Goal: Obtain resource: Download file/media

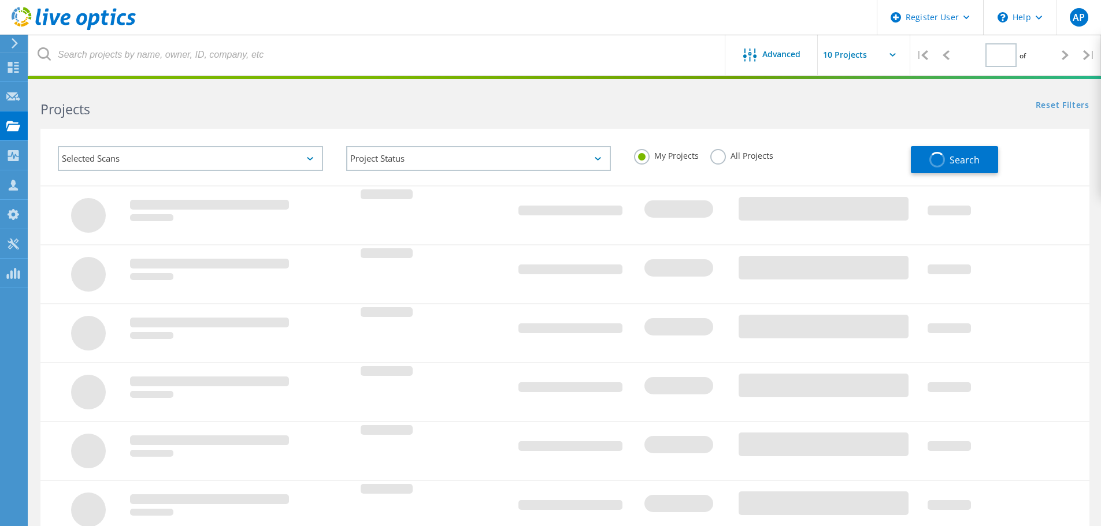
type input "1"
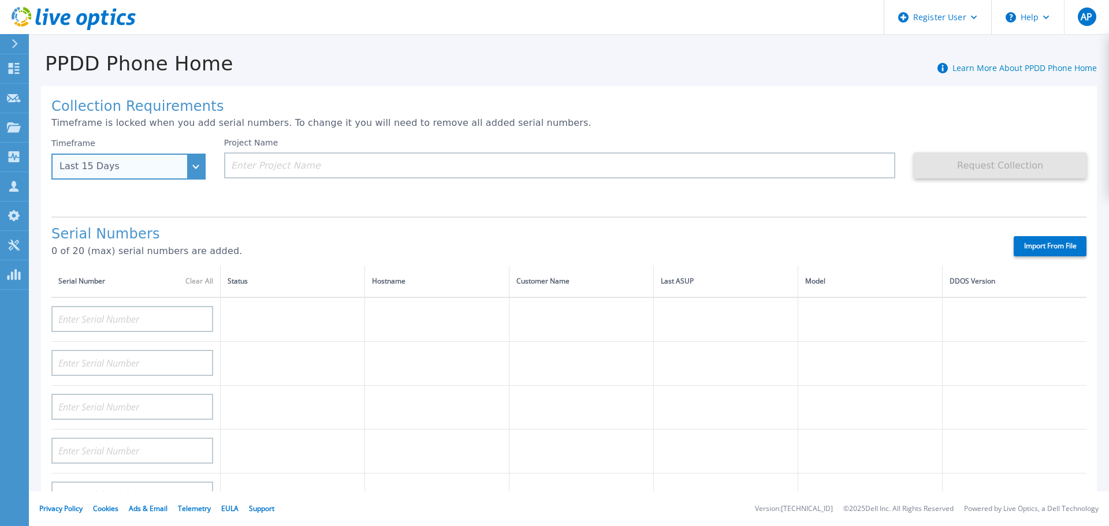
click at [189, 165] on div "Last 15 Days" at bounding box center [128, 167] width 154 height 26
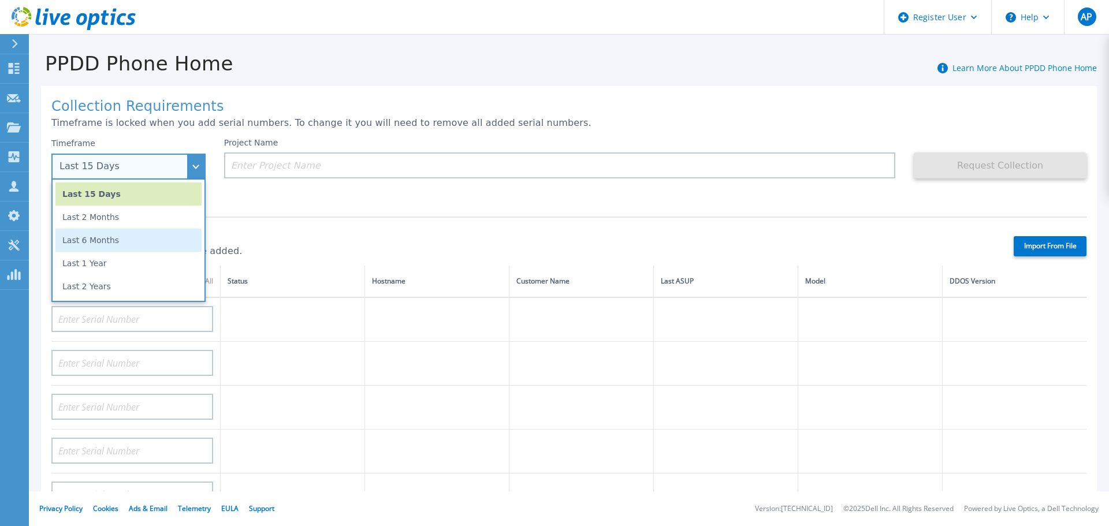
click at [144, 236] on li "Last 6 Months" at bounding box center [128, 240] width 146 height 23
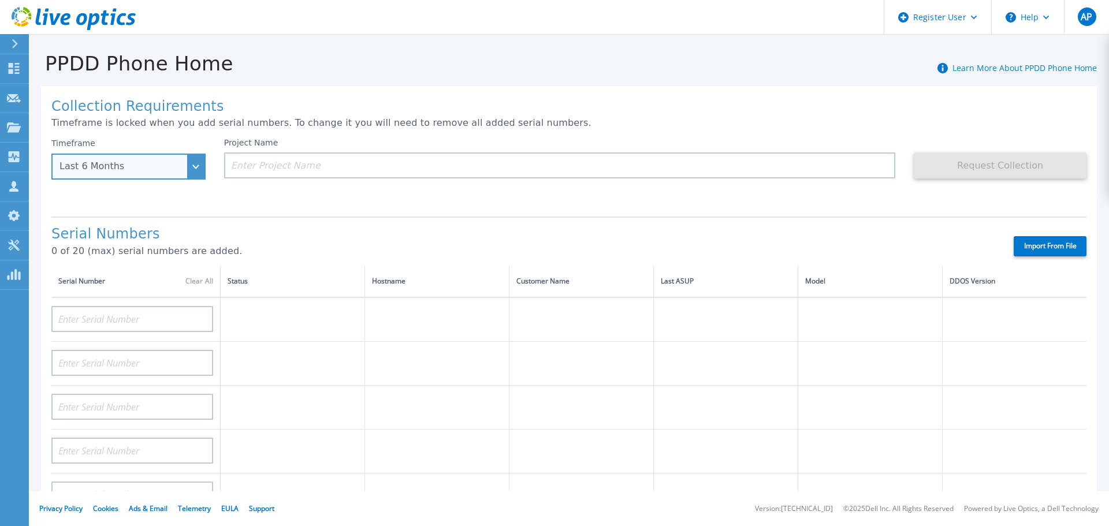
drag, startPoint x: 198, startPoint y: 170, endPoint x: 180, endPoint y: 196, distance: 31.2
click at [198, 170] on div "Last 6 Months" at bounding box center [128, 167] width 154 height 26
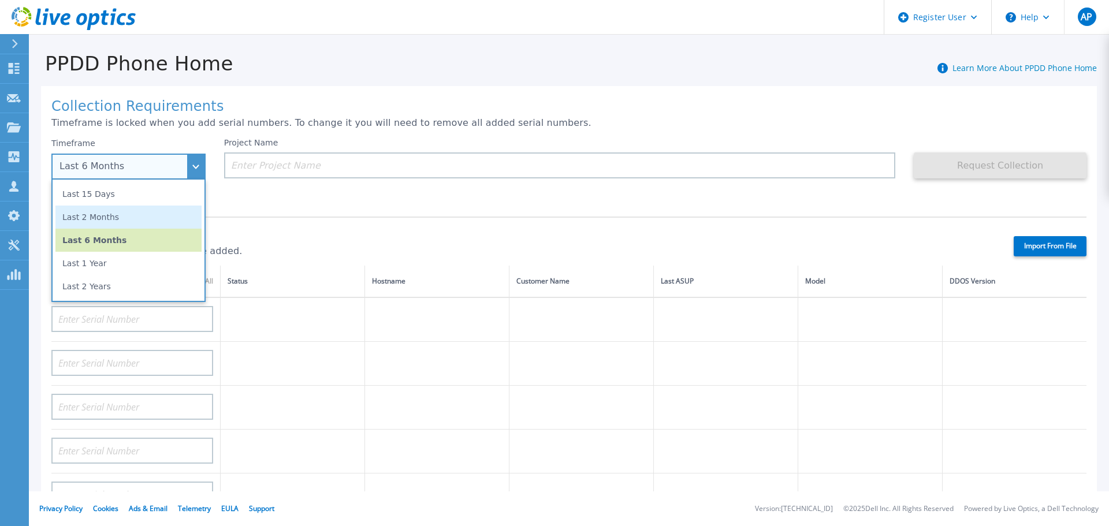
click at [170, 214] on li "Last 2 Months" at bounding box center [128, 217] width 146 height 23
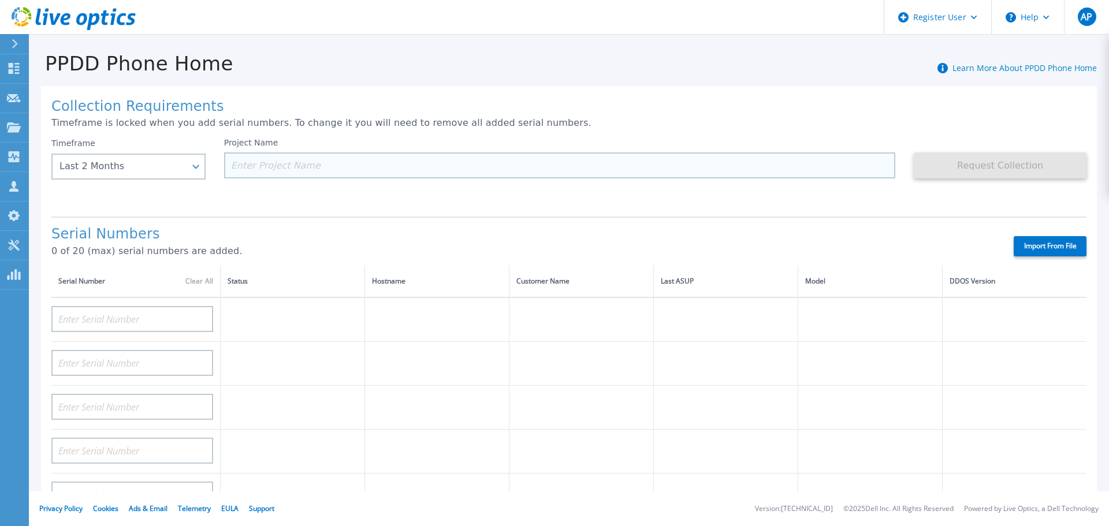
click at [278, 168] on input at bounding box center [560, 166] width 672 height 26
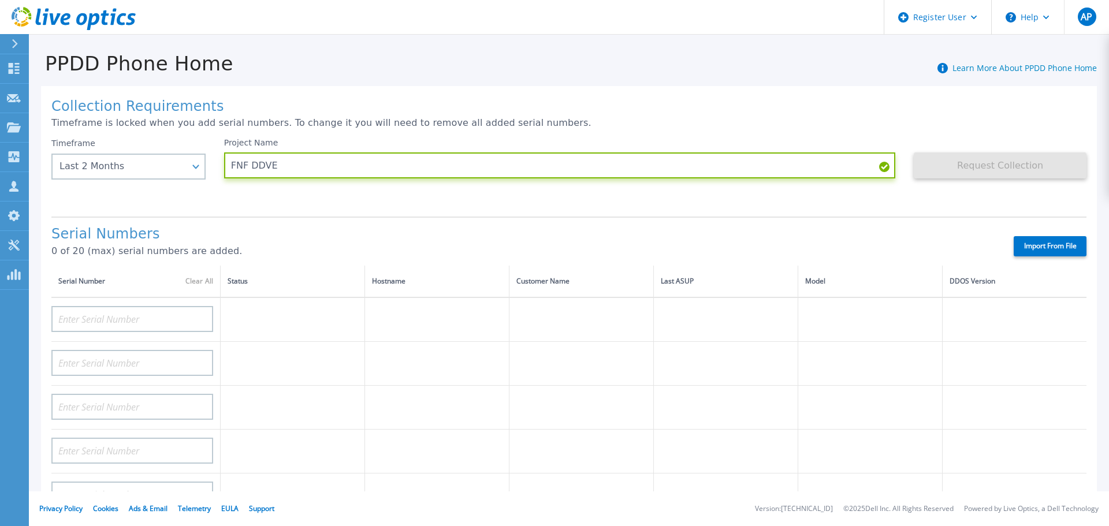
type input "FNF DDVE"
click at [309, 224] on div "Serial Numbers 0 of 20 (max) serial numbers are added. Import From File" at bounding box center [568, 241] width 1035 height 49
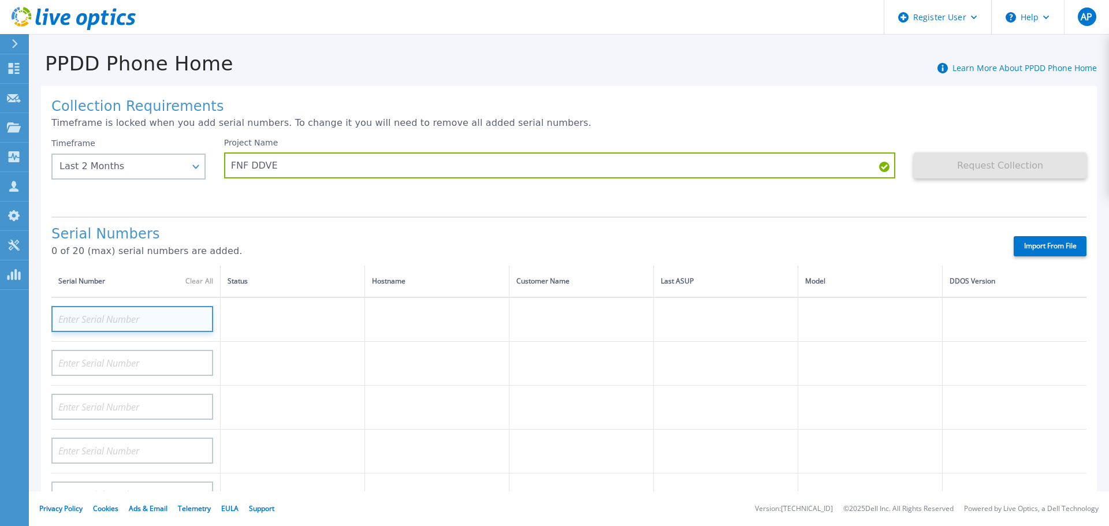
click at [166, 318] on input at bounding box center [132, 319] width 162 height 26
paste input "1016968708"
type input "1016968708"
click at [207, 314] on input "1016968708" at bounding box center [132, 319] width 162 height 26
click at [144, 318] on input at bounding box center [132, 319] width 162 height 26
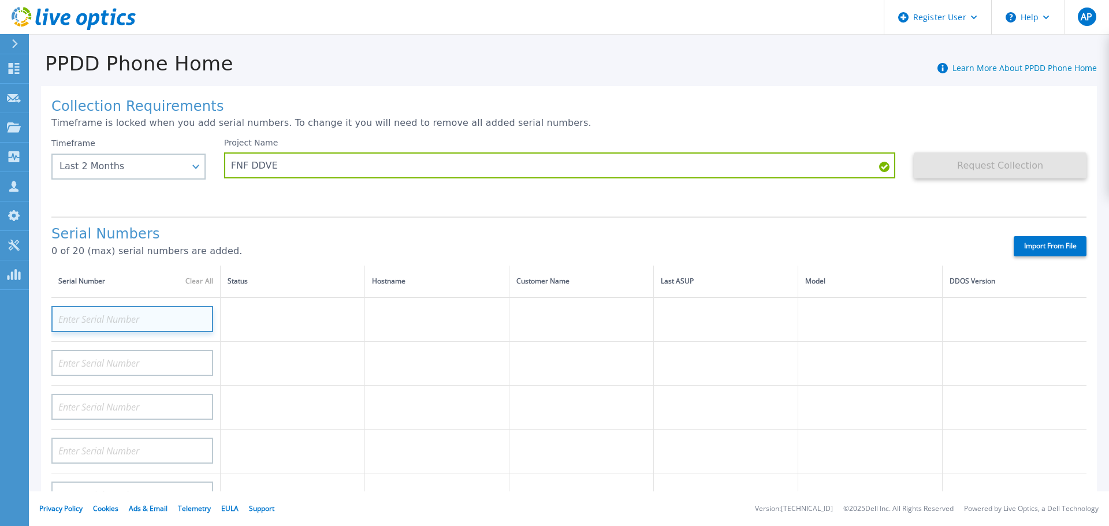
paste input "DLF00004125298"
type input "DLF00004125298"
click at [321, 248] on p "0 of 20 (max) serial numbers are added." at bounding box center [522, 251] width 942 height 10
paste input "ELMDDV0625XHLG"
click at [300, 369] on td at bounding box center [293, 364] width 144 height 44
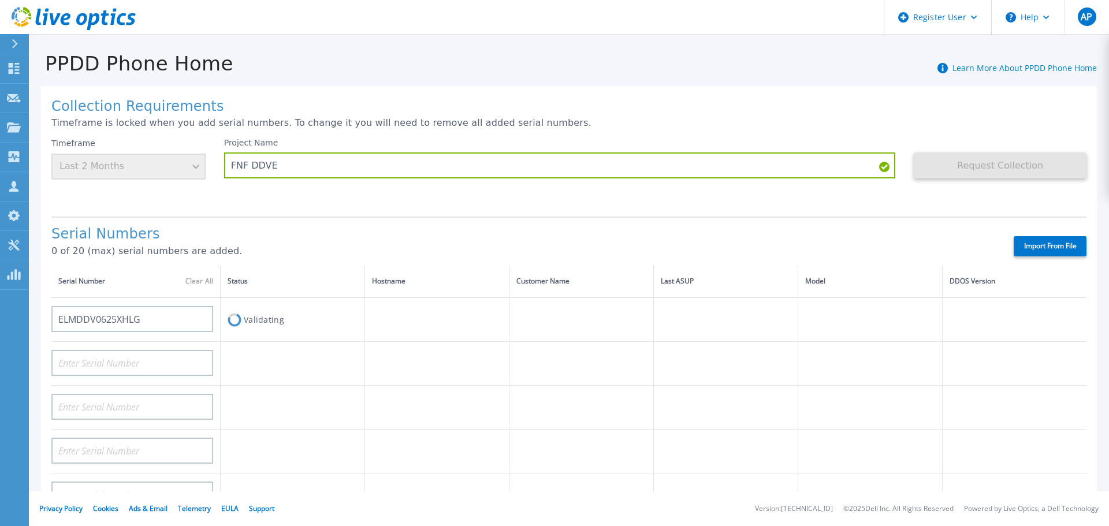
type input "AUDVGY6ZEBFWLW"
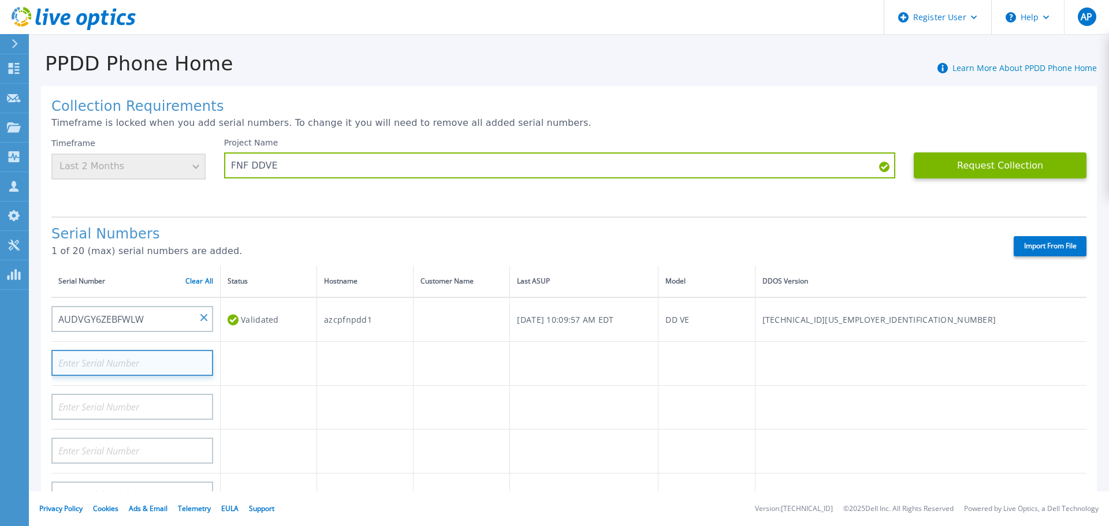
click at [138, 360] on input at bounding box center [132, 363] width 162 height 26
paste input "ELMPPD05256SH3"
type input "ELMPPD05256SH3"
click at [259, 361] on td at bounding box center [269, 364] width 96 height 44
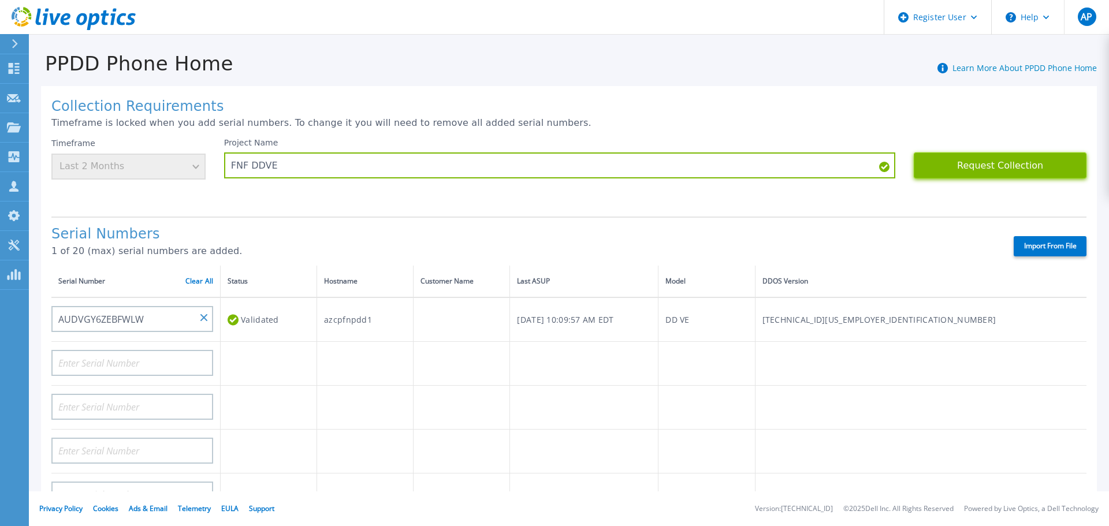
click at [1003, 167] on button "Request Collection" at bounding box center [1000, 166] width 173 height 26
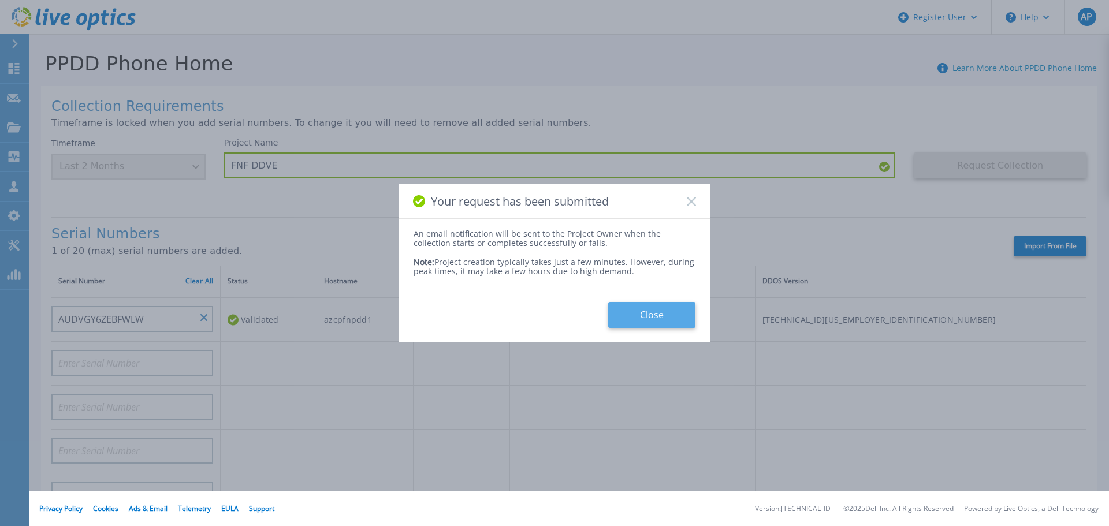
click at [643, 314] on button "Close" at bounding box center [651, 315] width 87 height 26
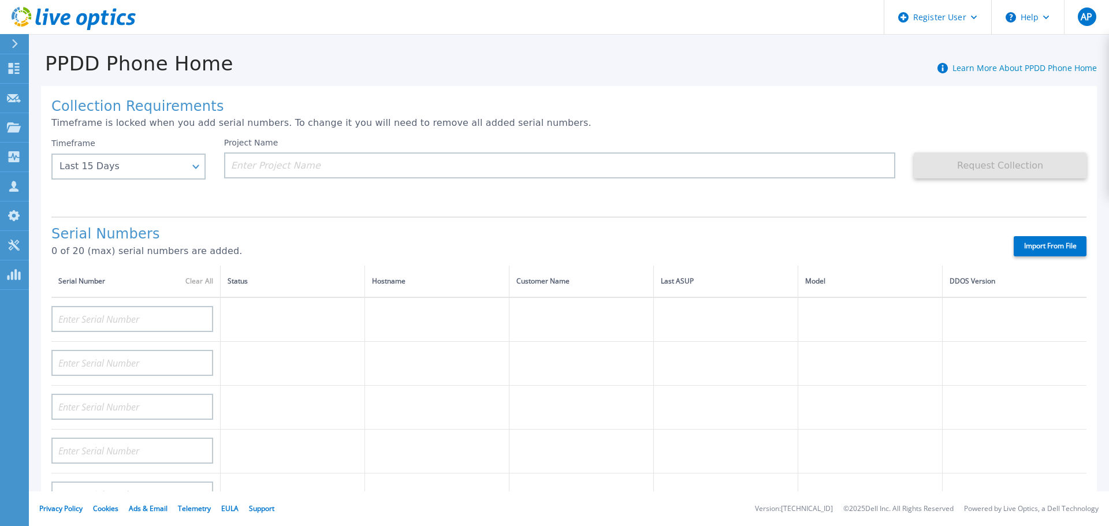
click at [21, 42] on div at bounding box center [19, 44] width 18 height 20
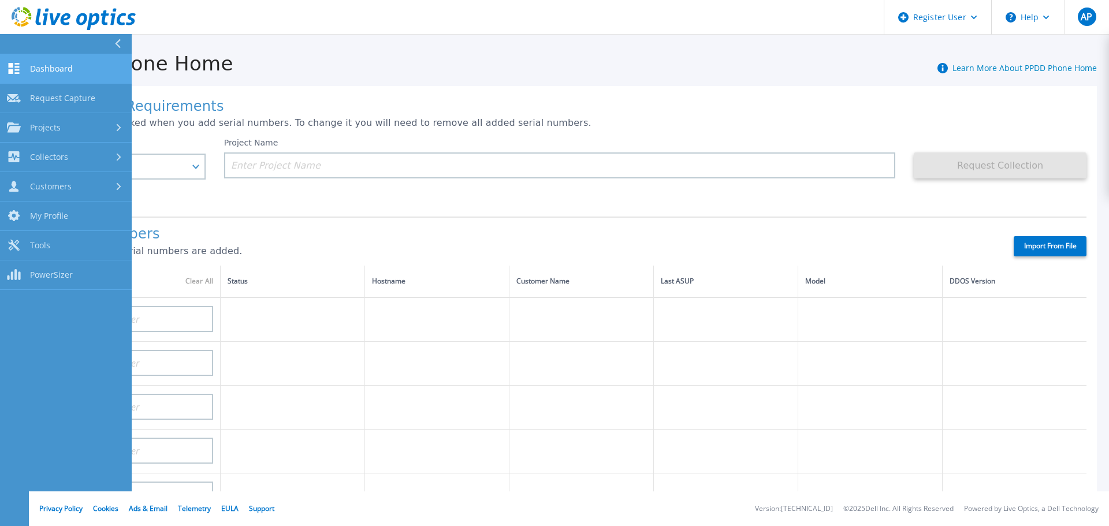
click at [76, 72] on link "Dashboard Dashboard" at bounding box center [66, 68] width 132 height 29
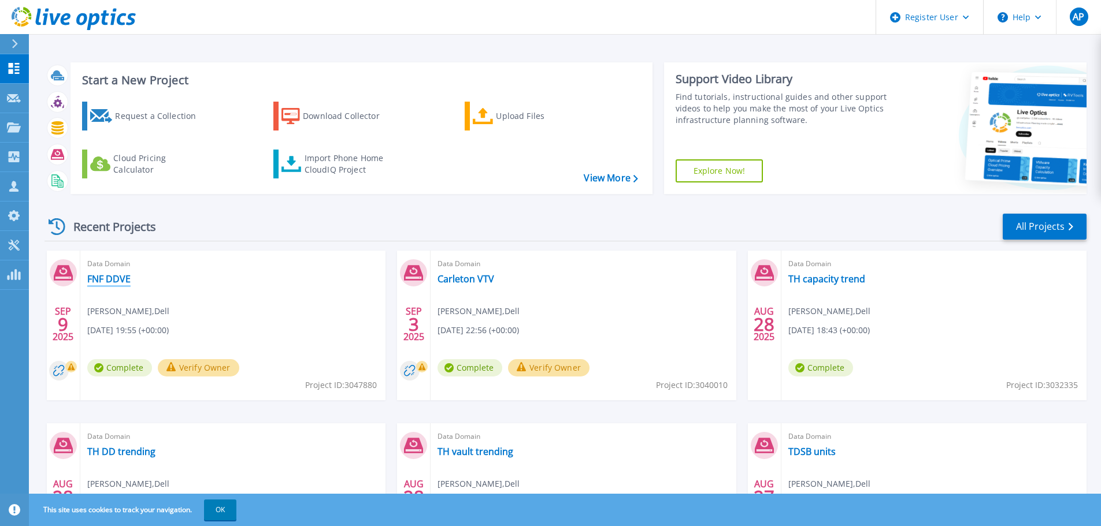
click at [120, 280] on link "FNF DDVE" at bounding box center [108, 279] width 43 height 12
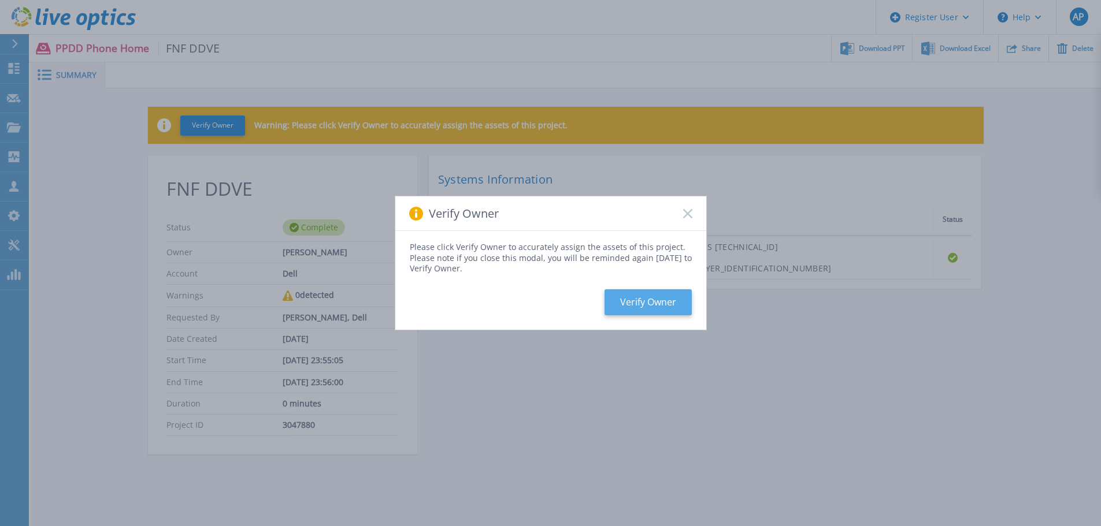
click at [663, 299] on button "Verify Owner" at bounding box center [647, 302] width 87 height 26
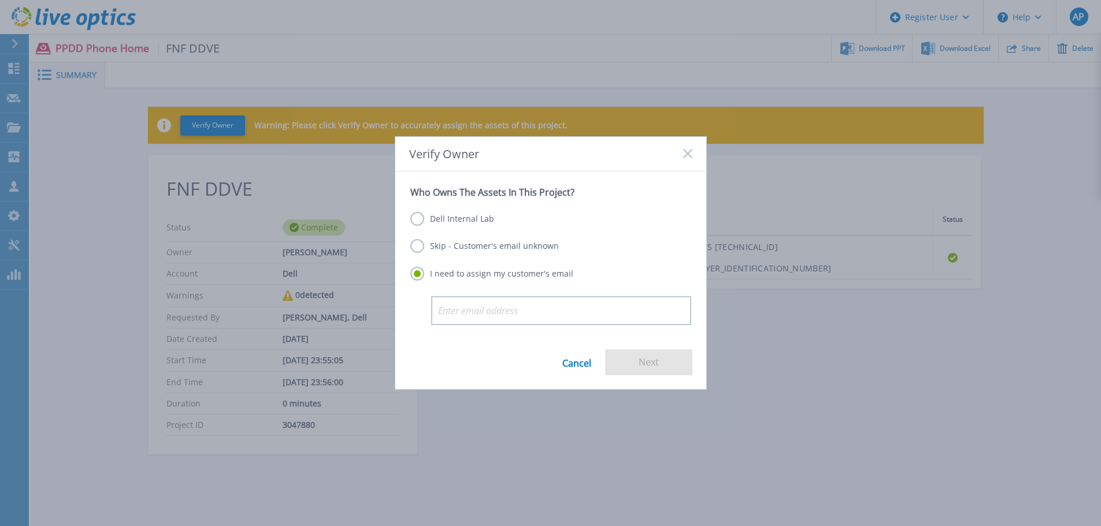
click at [440, 246] on label "Skip - Customer's email unknown" at bounding box center [484, 246] width 148 height 14
click at [0, 0] on input "Skip - Customer's email unknown" at bounding box center [0, 0] width 0 height 0
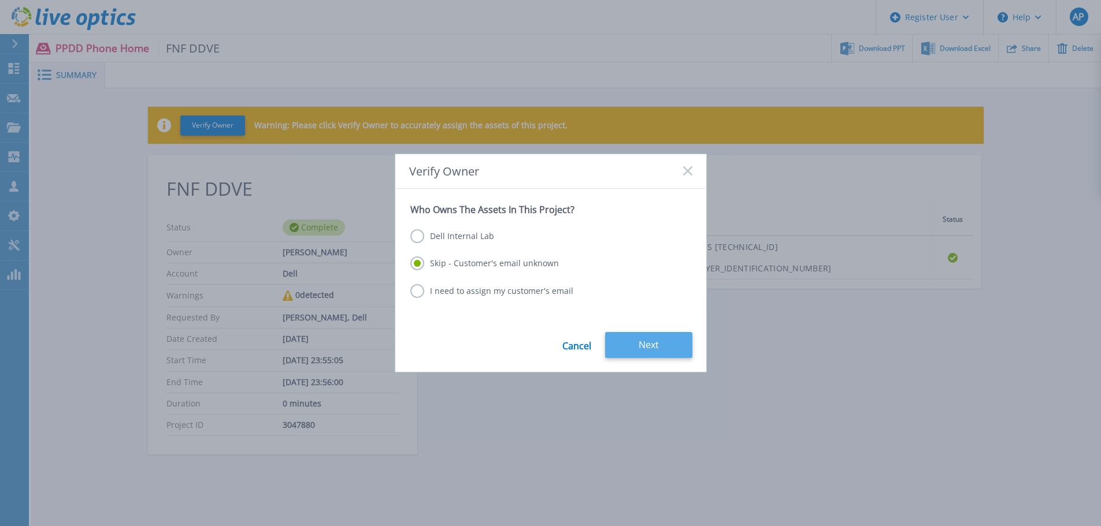
click at [649, 344] on button "Next" at bounding box center [648, 345] width 87 height 26
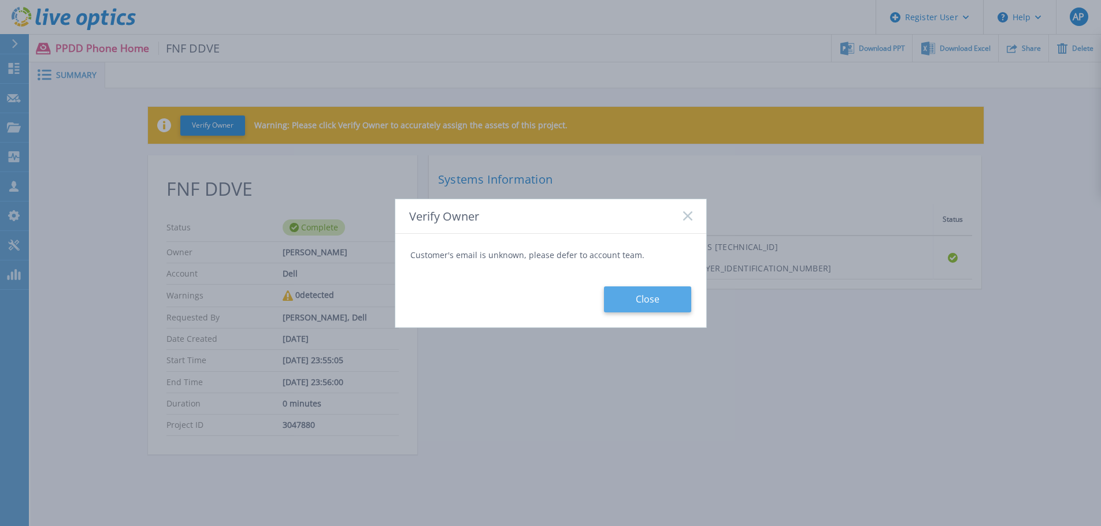
click at [650, 296] on button "Close" at bounding box center [647, 300] width 87 height 26
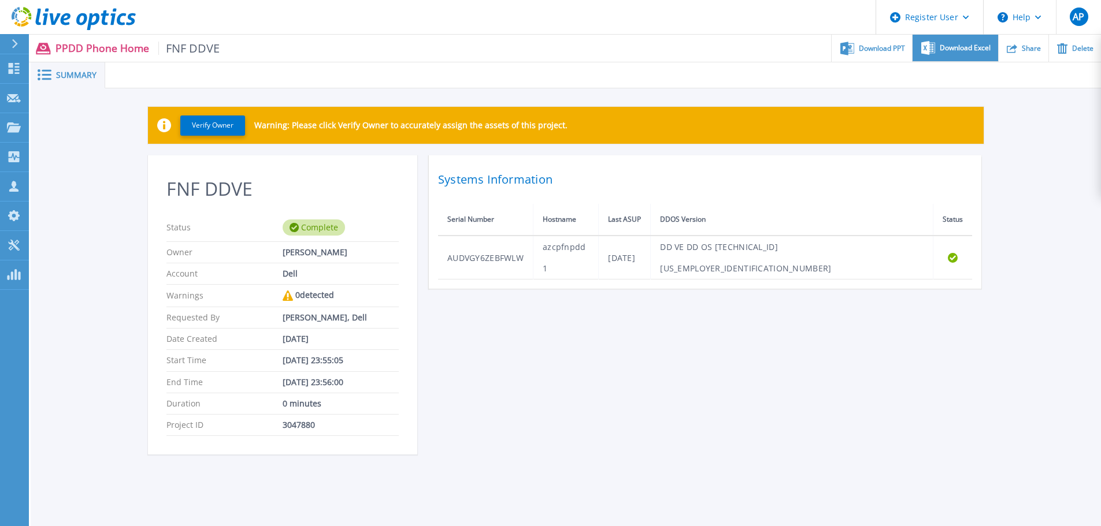
click at [947, 51] on span "Download Excel" at bounding box center [964, 47] width 51 height 7
click at [887, 42] on div "Download PPT" at bounding box center [871, 48] width 80 height 27
click at [1039, 122] on div "Verify Owner Warning: Please click Verify Owner to accurately assign the assets…" at bounding box center [566, 286] width 1070 height 397
click at [882, 46] on span "Download PPT" at bounding box center [881, 47] width 46 height 7
